Goal: Transaction & Acquisition: Purchase product/service

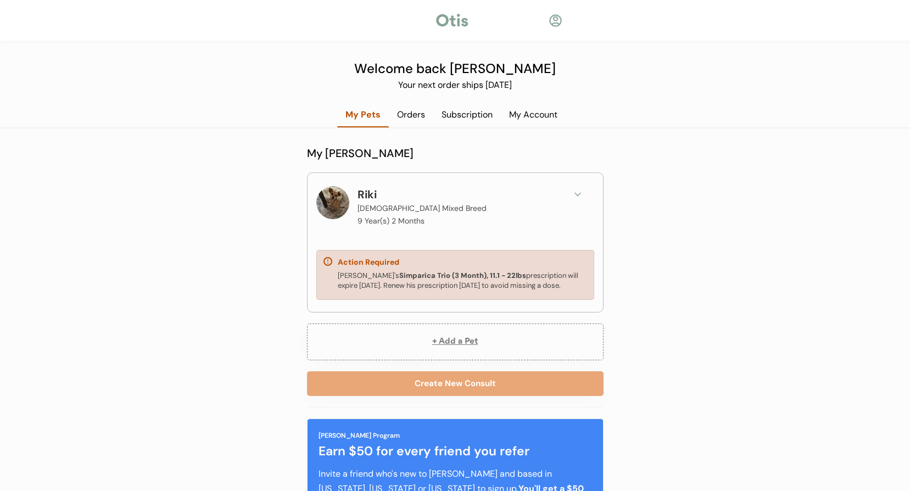
click at [494, 292] on div "Riki's Simparica Trio (3 Month), 11.1 - 22lbs prescription will expire October …" at bounding box center [455, 282] width 264 height 22
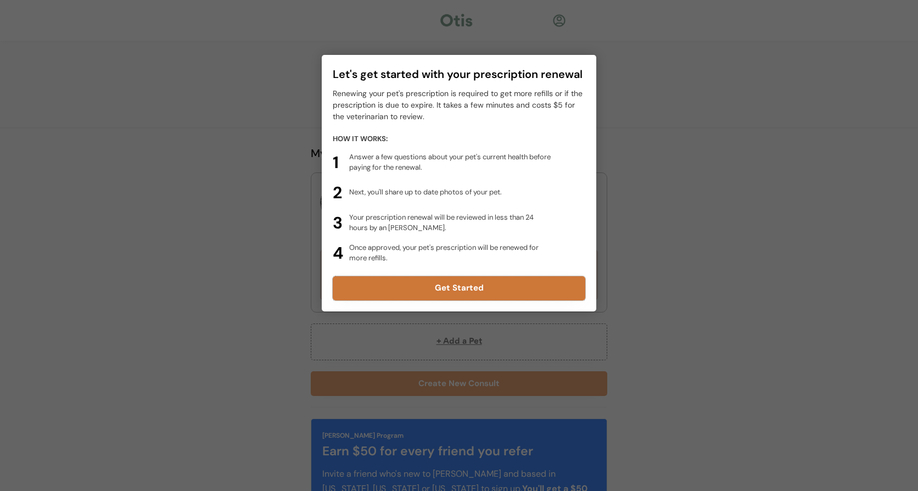
click at [432, 289] on button "Get Started" at bounding box center [459, 288] width 253 height 24
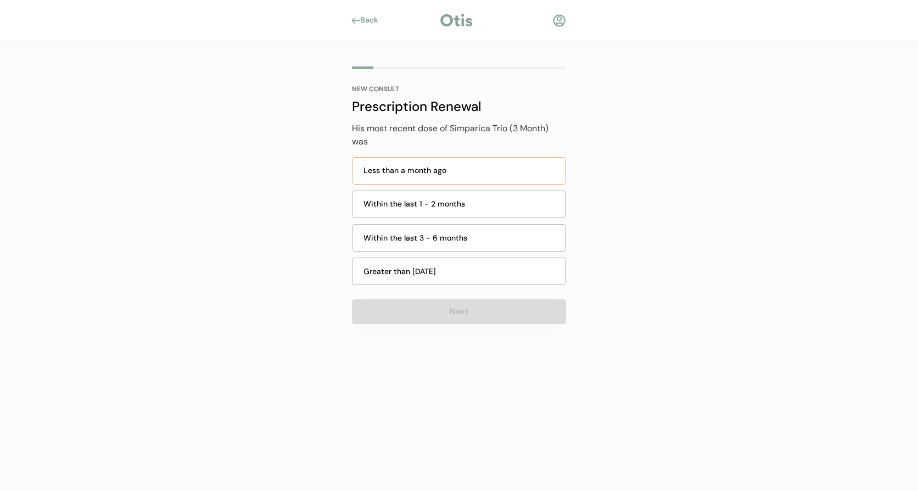
click at [473, 173] on div "Less than a month ago" at bounding box center [461, 171] width 195 height 12
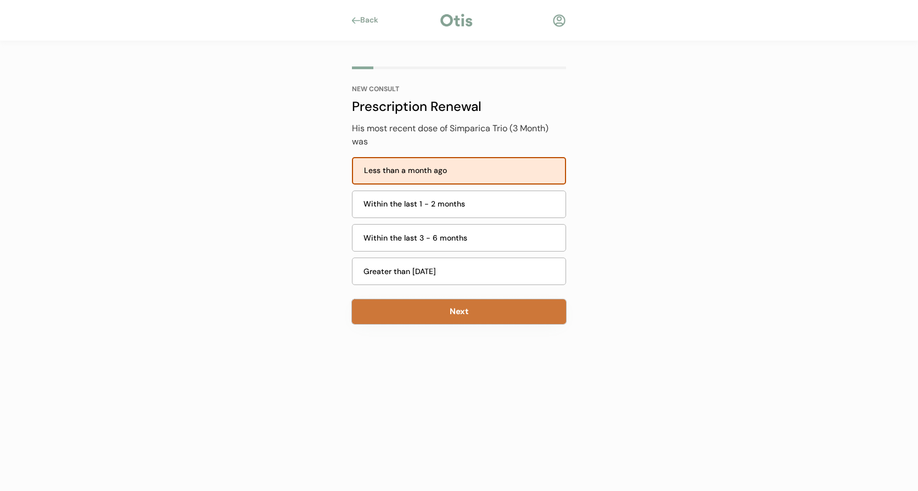
click at [460, 313] on button "Next" at bounding box center [459, 311] width 214 height 25
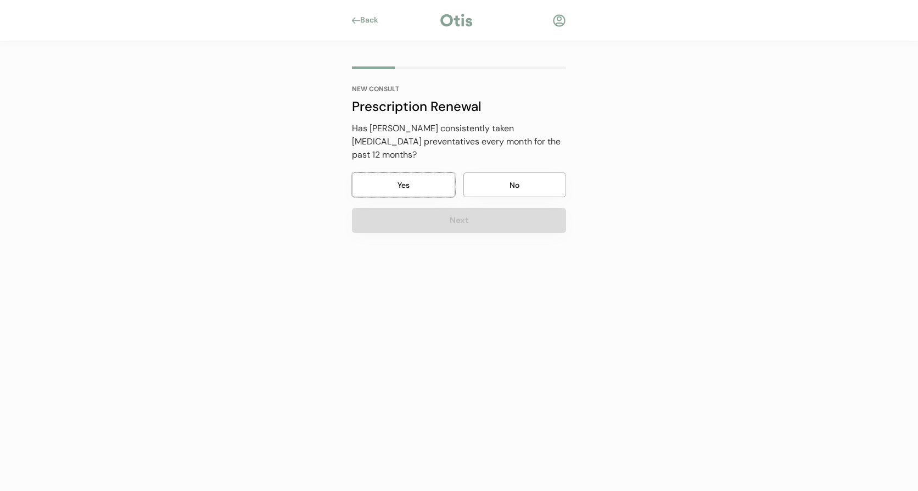
click at [435, 178] on button "Yes" at bounding box center [403, 184] width 103 height 25
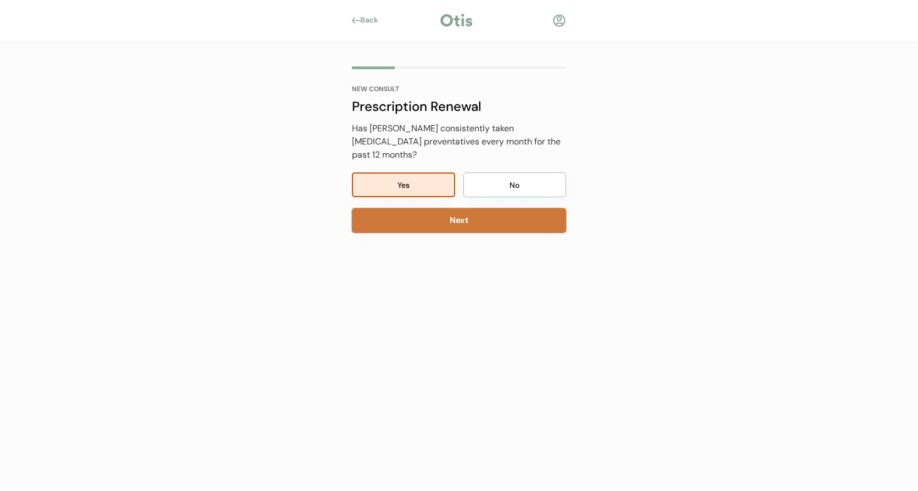
click at [456, 215] on button "Next" at bounding box center [459, 220] width 214 height 25
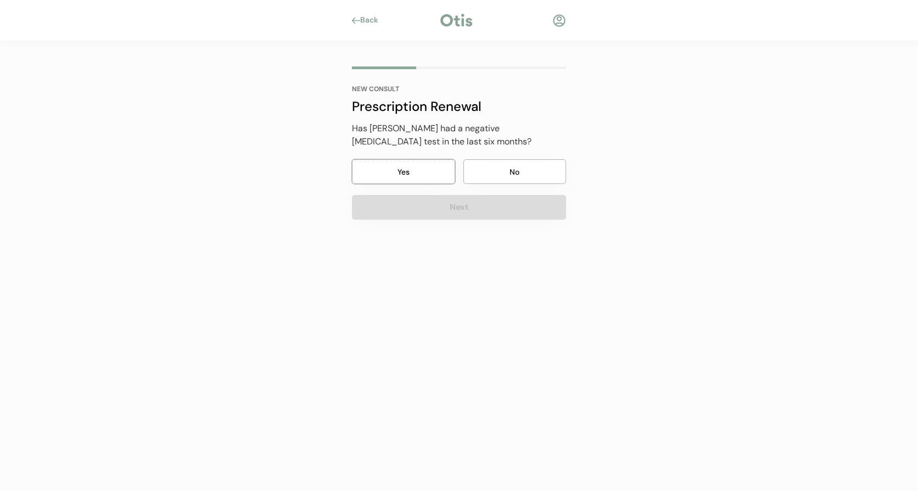
click at [403, 178] on button "Yes" at bounding box center [403, 171] width 103 height 25
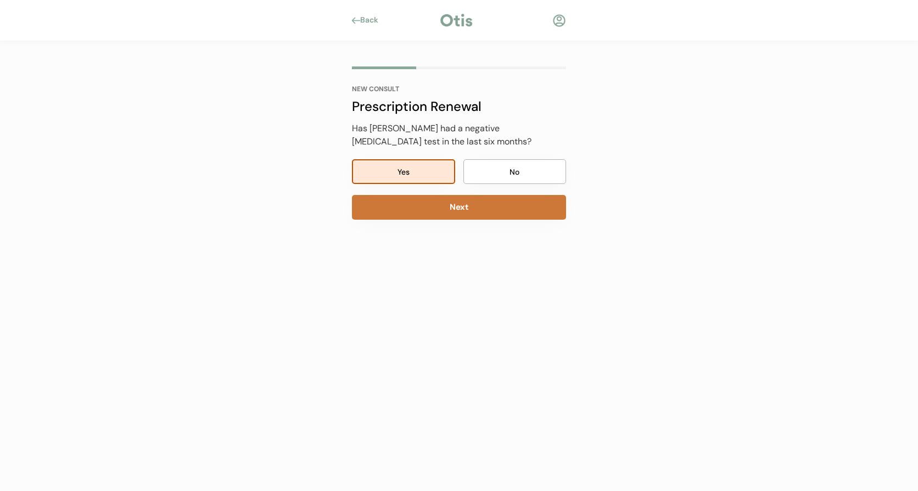
click at [446, 219] on button "Next" at bounding box center [459, 207] width 214 height 25
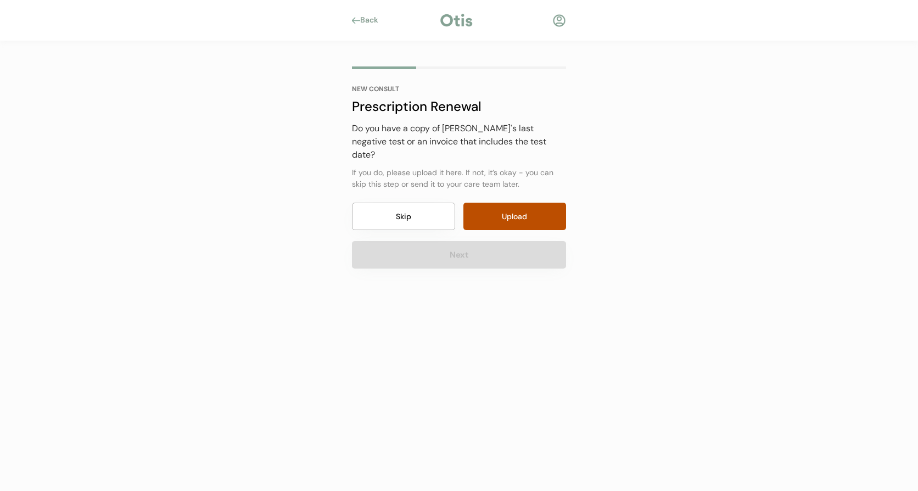
click at [399, 203] on button "Skip" at bounding box center [403, 216] width 103 height 27
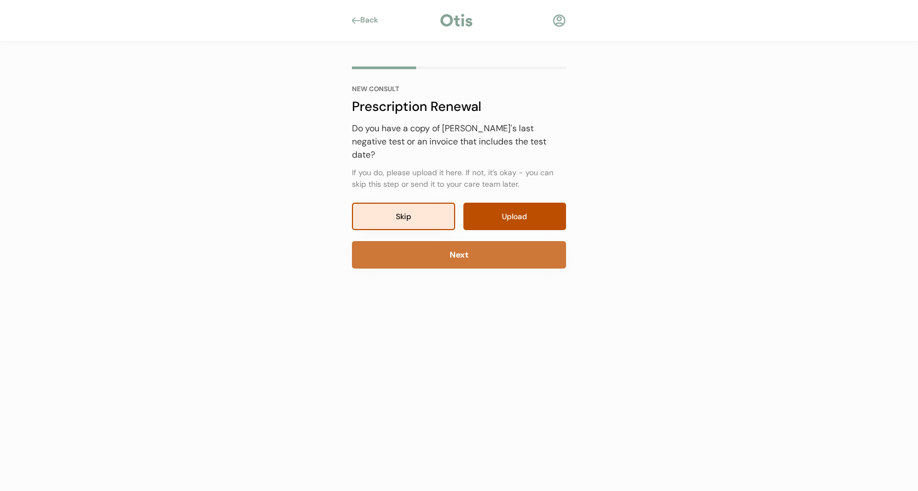
click at [523, 241] on button "Next" at bounding box center [459, 254] width 214 height 27
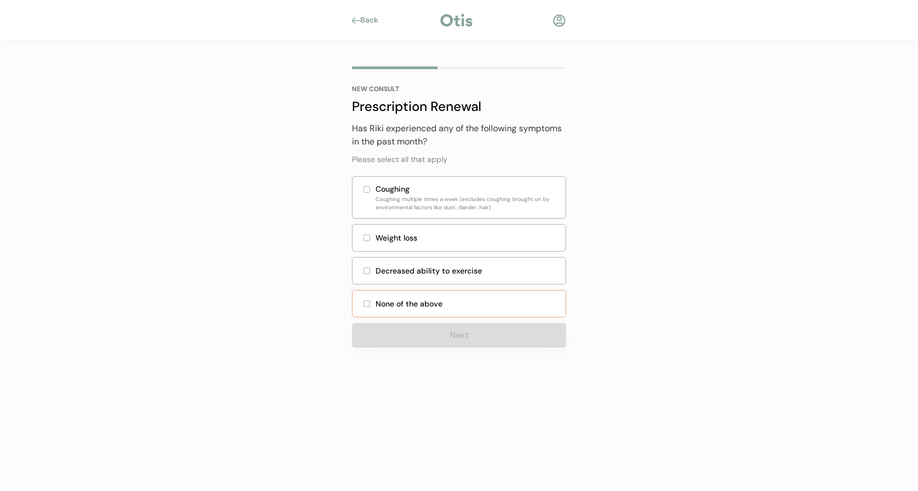
click at [363, 305] on div "None of the above" at bounding box center [459, 303] width 214 height 27
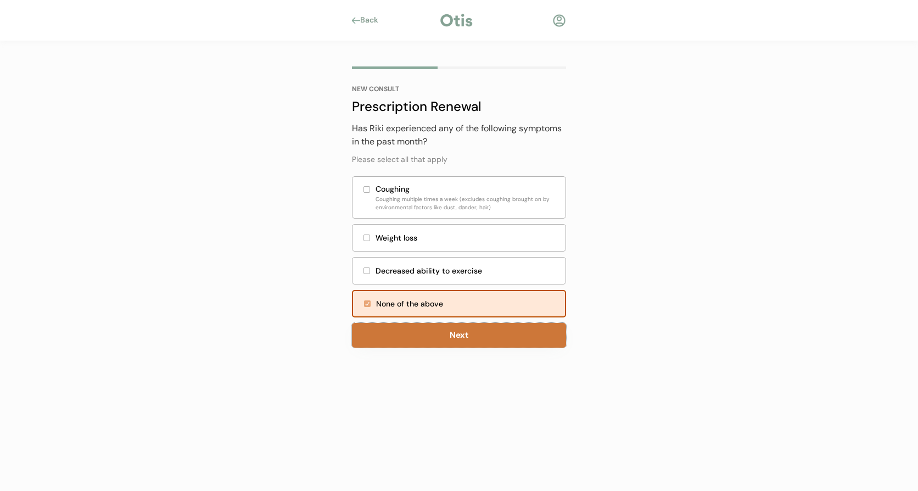
click at [404, 333] on button "Next" at bounding box center [459, 335] width 214 height 25
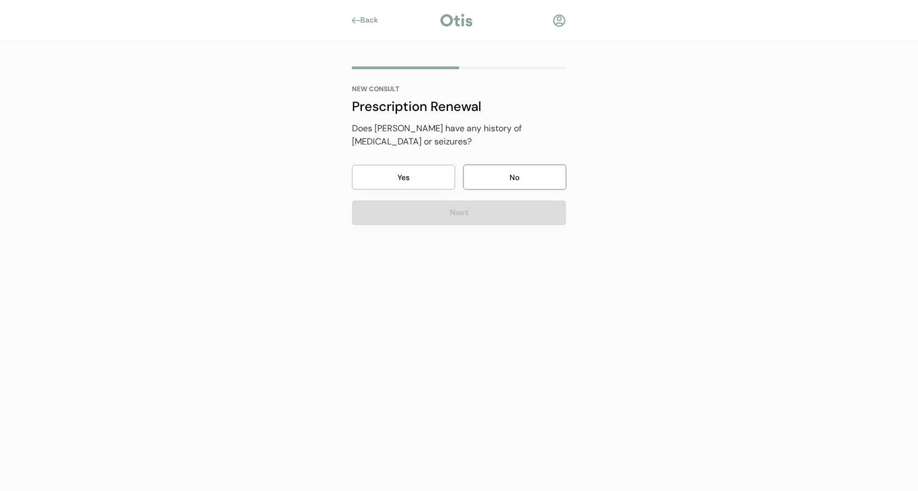
click at [513, 165] on button "No" at bounding box center [514, 177] width 103 height 25
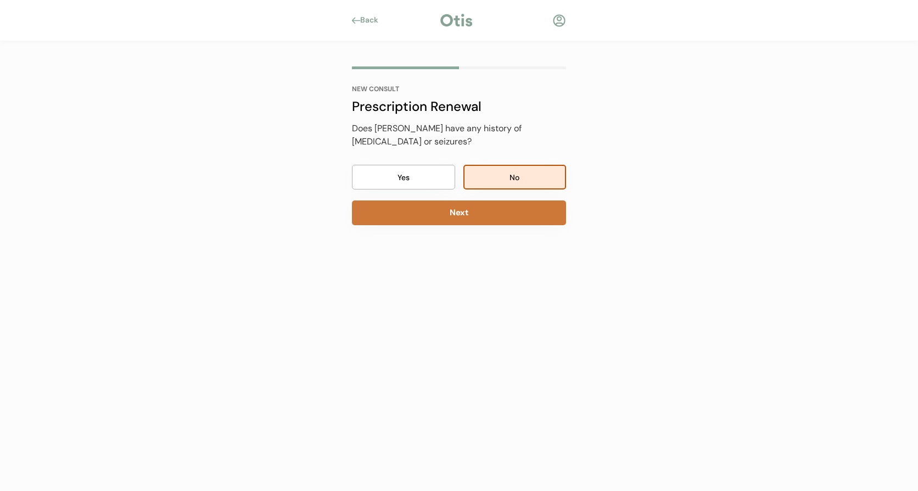
click at [498, 200] on button "Next" at bounding box center [459, 212] width 214 height 25
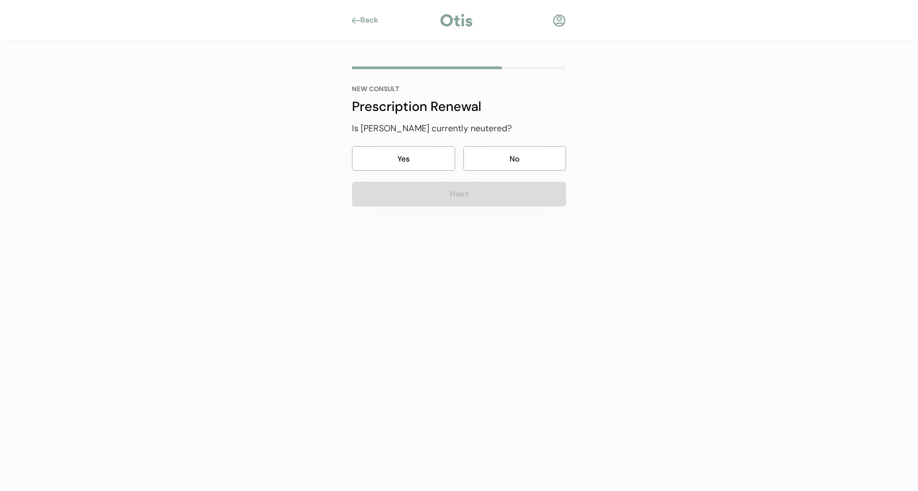
click at [441, 158] on button "Yes" at bounding box center [403, 158] width 103 height 25
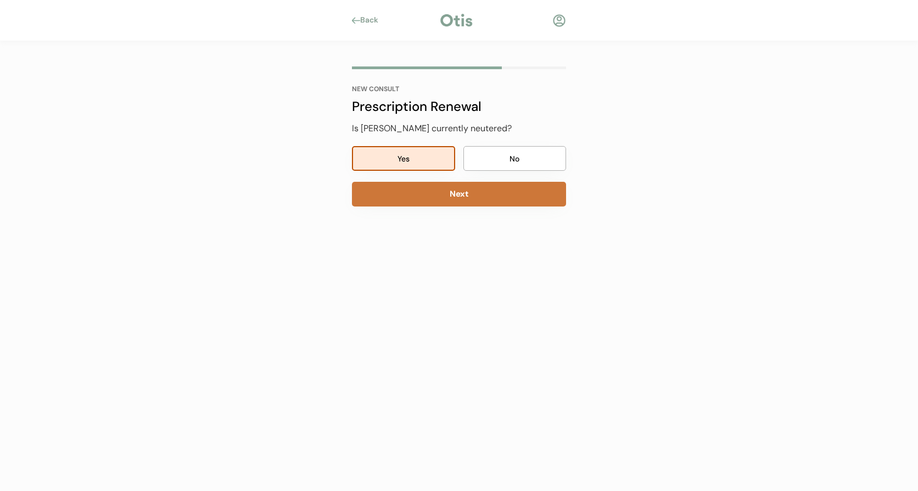
click at [454, 197] on button "Next" at bounding box center [459, 194] width 214 height 25
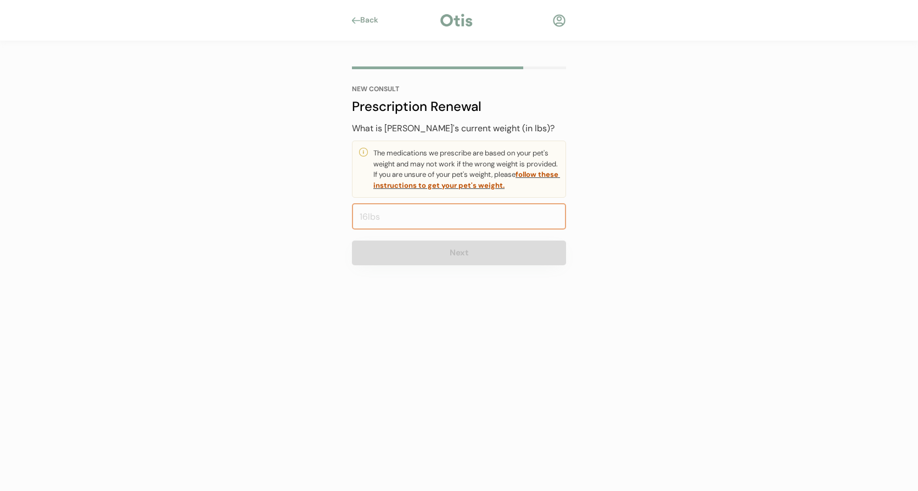
click at [469, 220] on input "input" at bounding box center [459, 216] width 214 height 26
click at [420, 219] on input "input" at bounding box center [459, 216] width 214 height 26
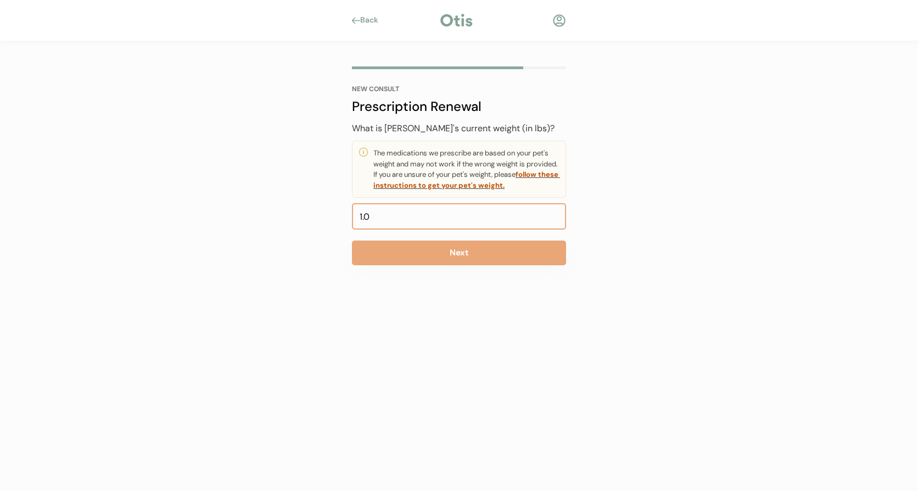
type input "16.0"
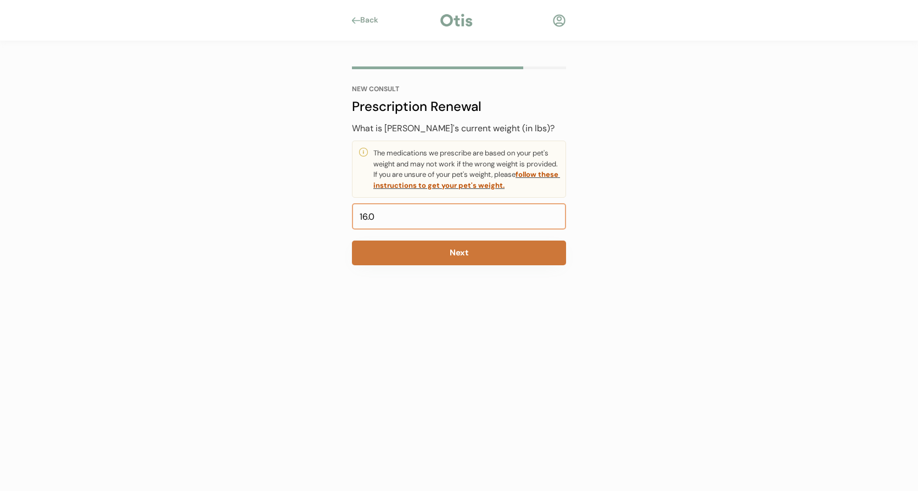
click at [458, 245] on button "Next" at bounding box center [459, 253] width 214 height 25
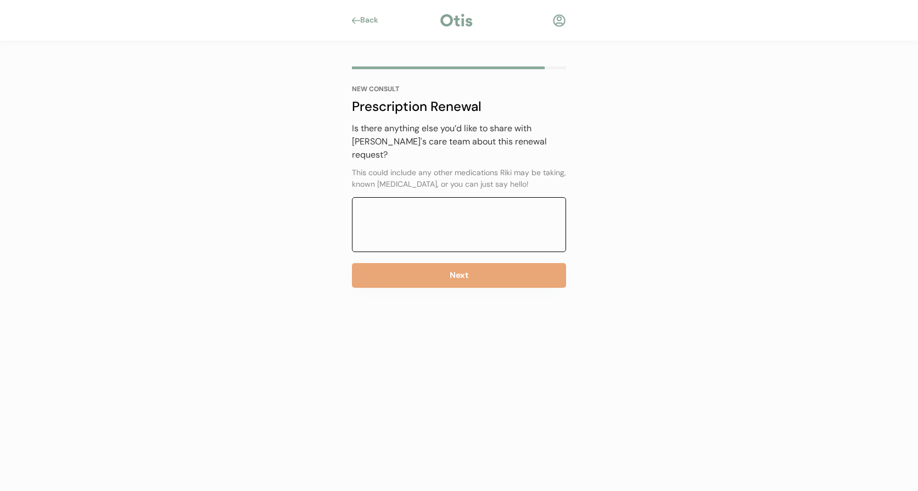
click at [412, 209] on textarea at bounding box center [459, 224] width 214 height 55
type textarea "R"
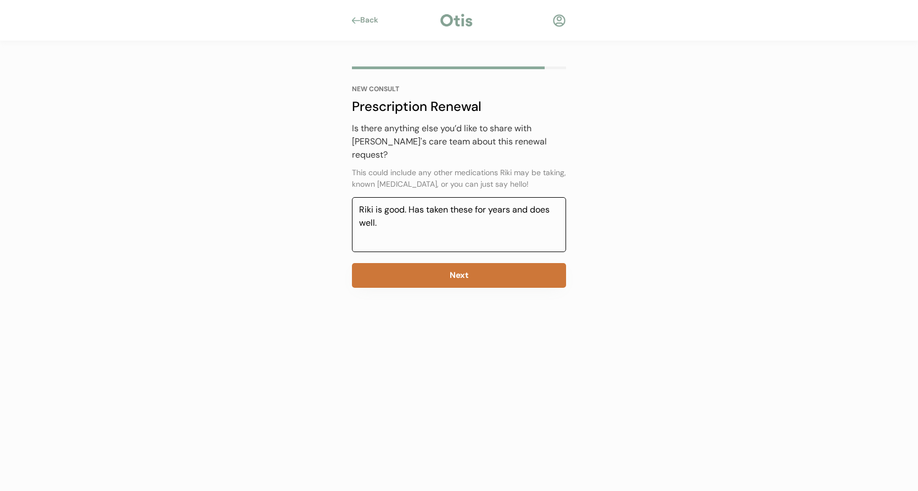
type textarea "Riki is good. Has taken these for years and does well."
click at [443, 263] on button "Next" at bounding box center [459, 275] width 214 height 25
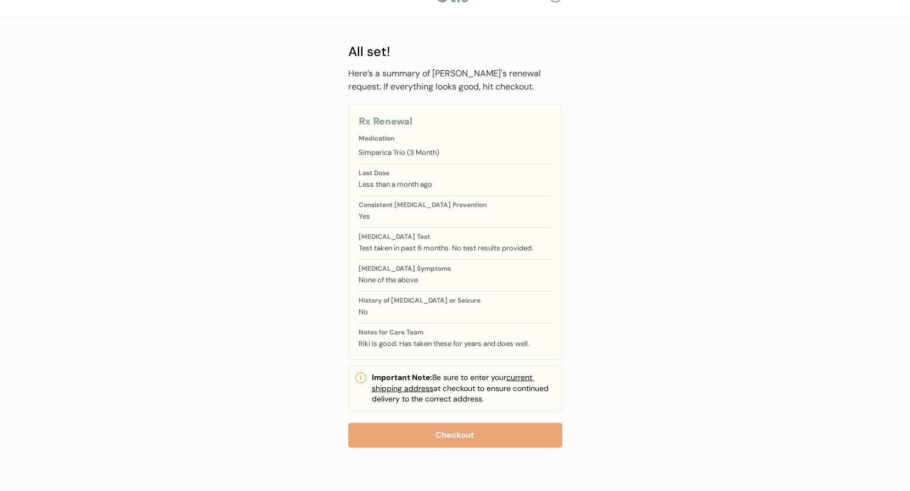
scroll to position [37, 0]
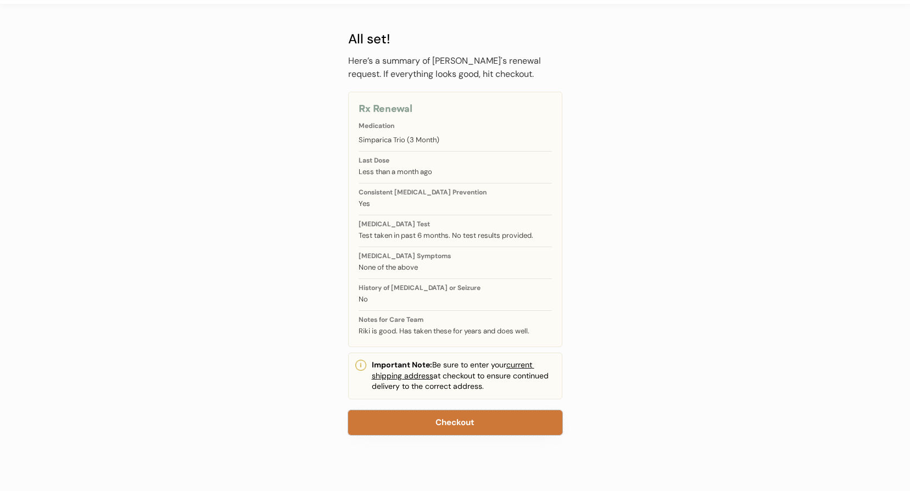
click at [462, 424] on button "Checkout" at bounding box center [455, 422] width 214 height 25
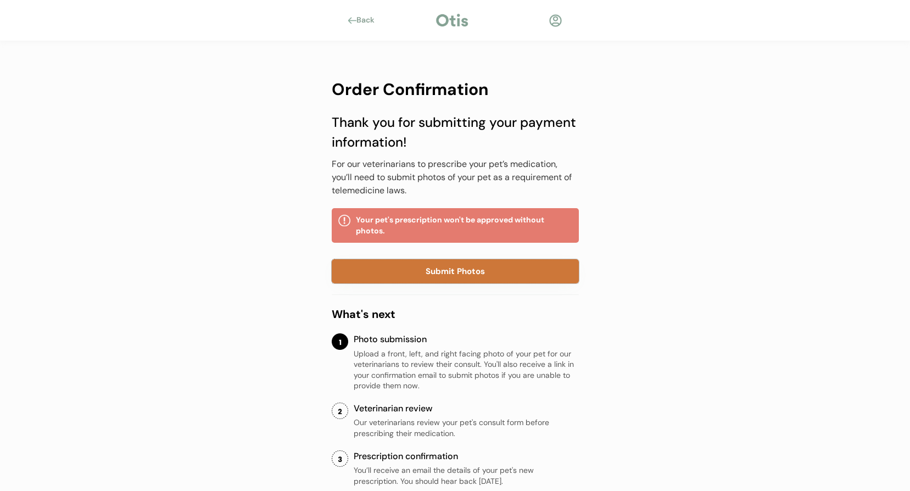
click at [463, 266] on button "Submit Photos" at bounding box center [455, 271] width 247 height 24
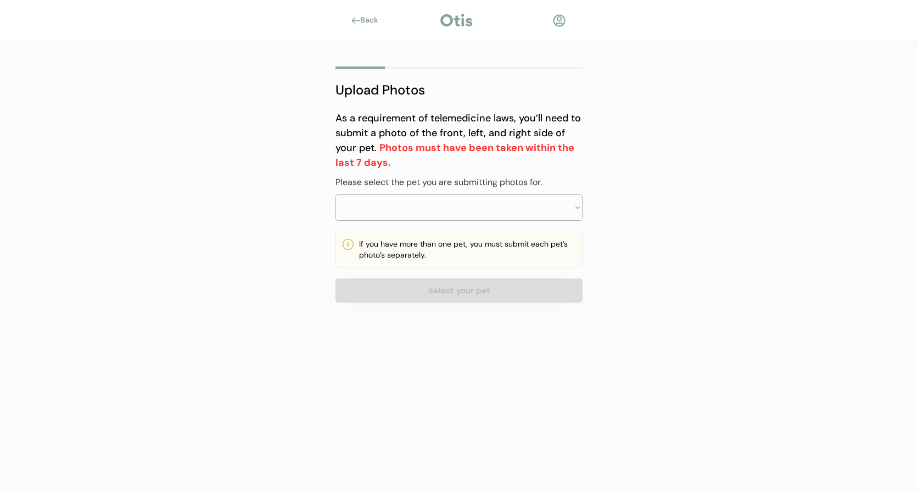
select select ""PLACEHOLDER_1427118222253""
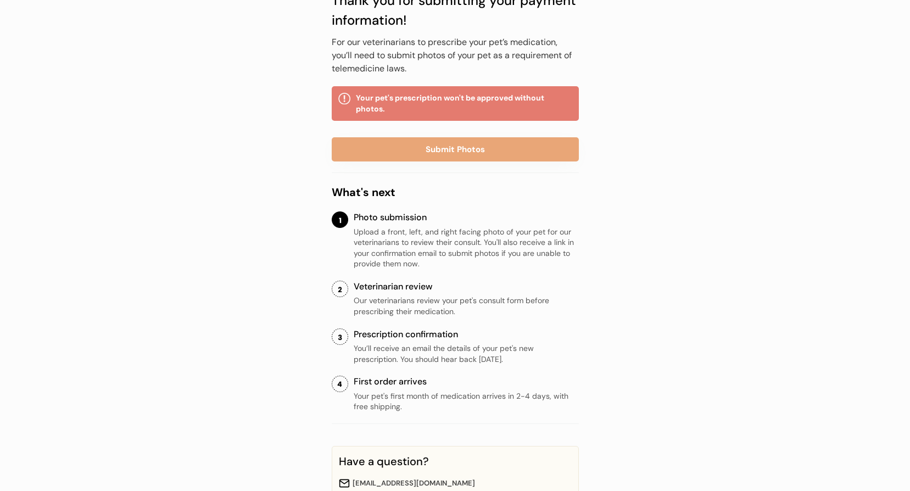
scroll to position [220, 0]
